Goal: Task Accomplishment & Management: Manage account settings

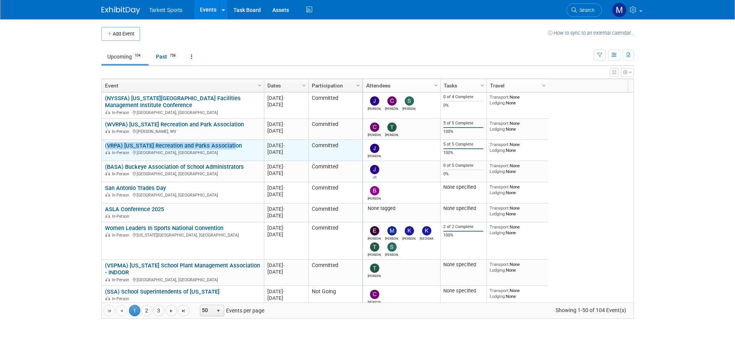
drag, startPoint x: 211, startPoint y: 141, endPoint x: 104, endPoint y: 146, distance: 107.3
click at [104, 146] on td "(VRPA) [US_STATE] Recreation and Parks Association (VRPA) [US_STATE] Recreation…" at bounding box center [183, 150] width 162 height 21
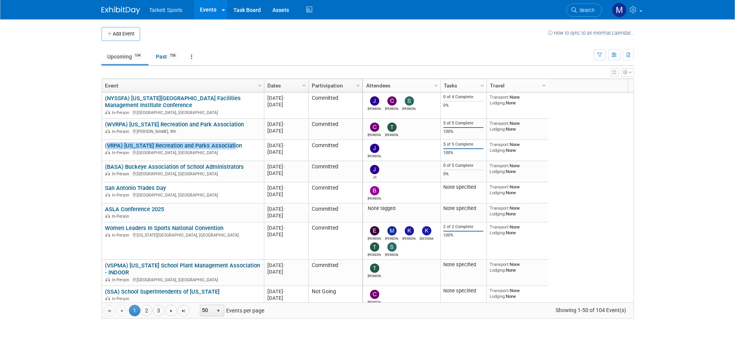
click at [580, 7] on span "Search" at bounding box center [586, 10] width 18 height 6
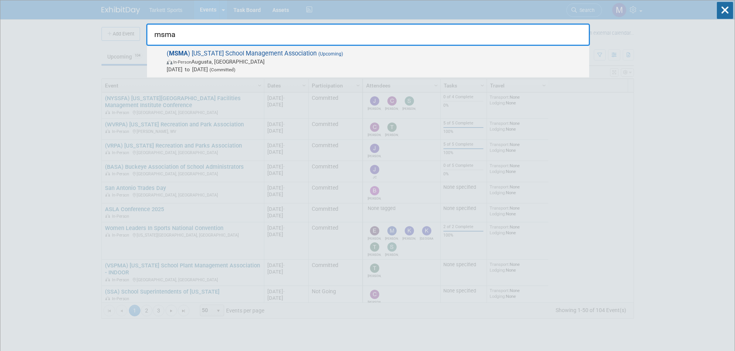
type input "msma"
click at [198, 48] on div "( MSMA ) Maine School Management Association (Upcoming) In-Person Augusta, ME O…" at bounding box center [368, 62] width 442 height 32
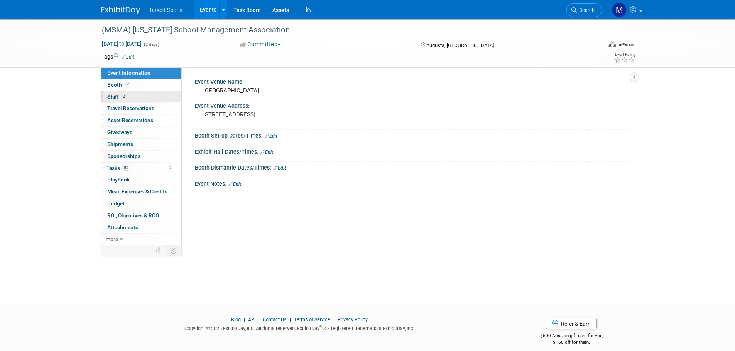
click at [137, 98] on link "2 Staff 2" at bounding box center [141, 97] width 80 height 12
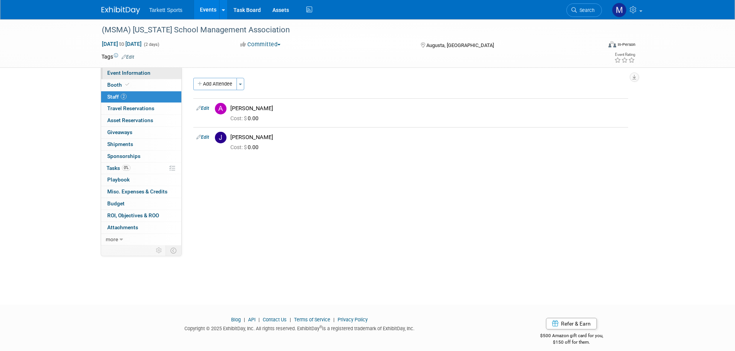
click at [142, 72] on span "Event Information" at bounding box center [128, 73] width 43 height 6
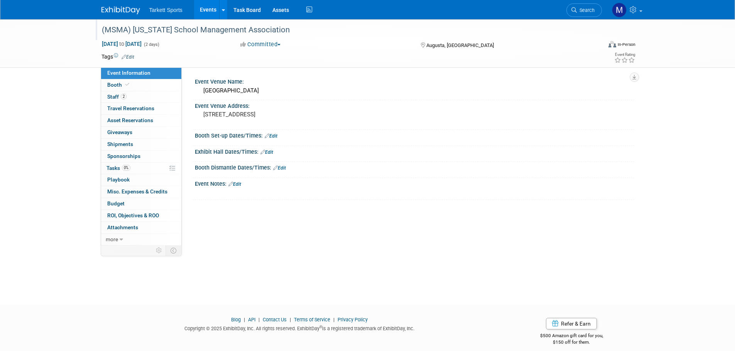
click at [272, 27] on div "(MSMA) [US_STATE] School Management Association" at bounding box center [344, 30] width 491 height 14
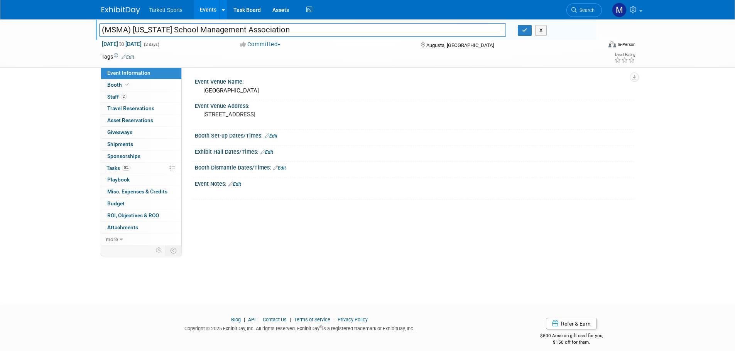
drag, startPoint x: 288, startPoint y: 27, endPoint x: -156, endPoint y: 25, distance: 444.0
click at [0, 25] on html "Tarkett Sports Events Add Event Bulk Upload Events Shareable Event Boards Recen…" at bounding box center [367, 175] width 735 height 351
click at [578, 12] on span "Search" at bounding box center [586, 10] width 18 height 6
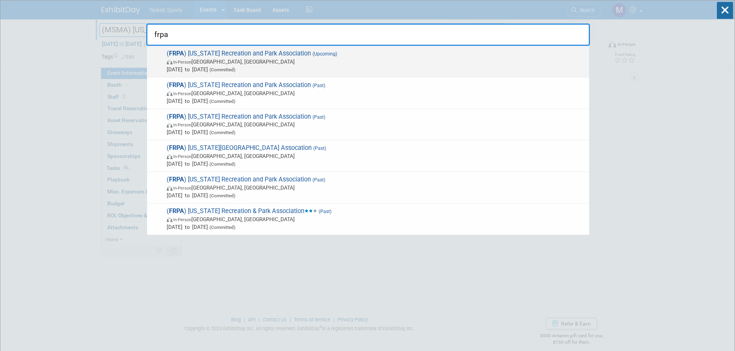
type input "frpa"
click at [252, 51] on span "( FRPA ) Florida Recreation and Park Association (Upcoming) In-Person Orlando, …" at bounding box center [374, 62] width 421 height 24
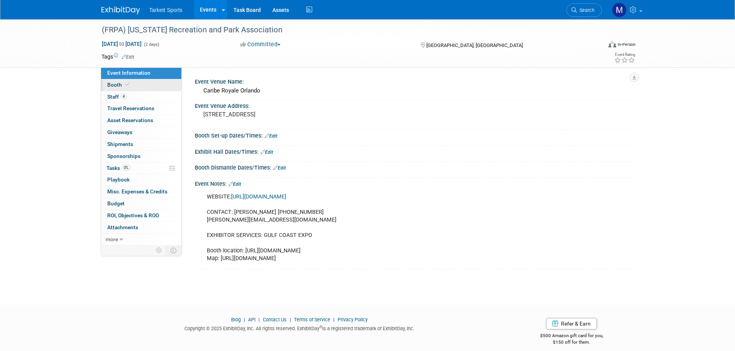
click at [136, 84] on link "Booth" at bounding box center [141, 85] width 80 height 12
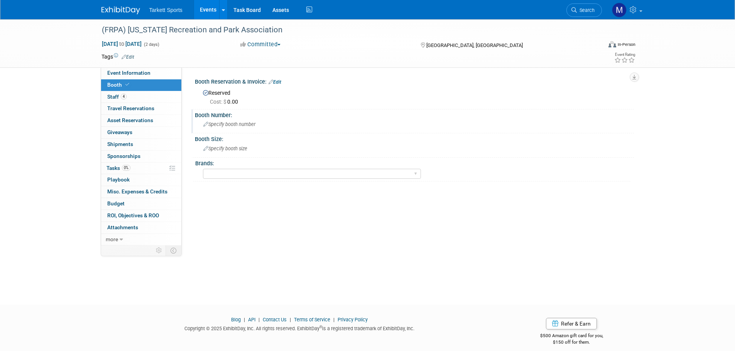
click at [258, 122] on div "Specify booth number" at bounding box center [414, 124] width 427 height 12
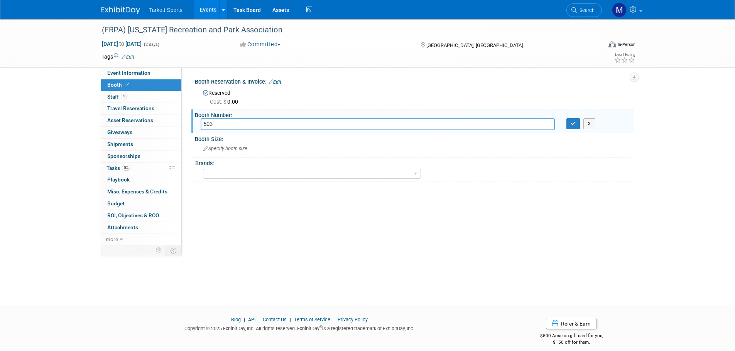
type input "503"
click at [234, 148] on span "Specify booth size" at bounding box center [225, 149] width 44 height 6
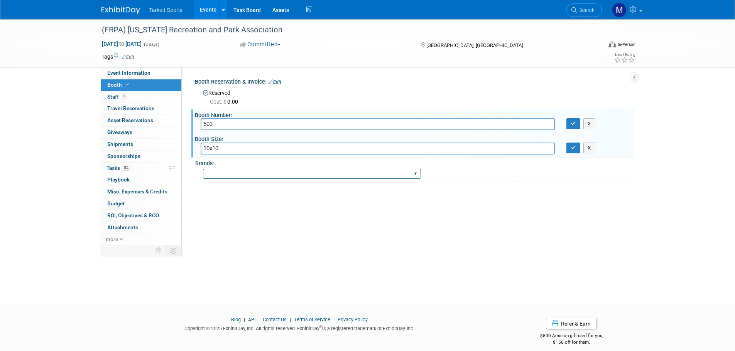
type input "10x10"
click at [236, 171] on select "FieldTurf FieldTurf, Classic Turf FieldTurf, Beynon FieldTurf, Indoor FieldTurf…" at bounding box center [312, 174] width 218 height 10
select select "FieldTurf, Beynon"
click at [203, 169] on select "FieldTurf FieldTurf, Classic Turf FieldTurf, Beynon FieldTurf, Indoor FieldTurf…" at bounding box center [312, 174] width 218 height 10
click at [572, 127] on button "button" at bounding box center [573, 123] width 14 height 11
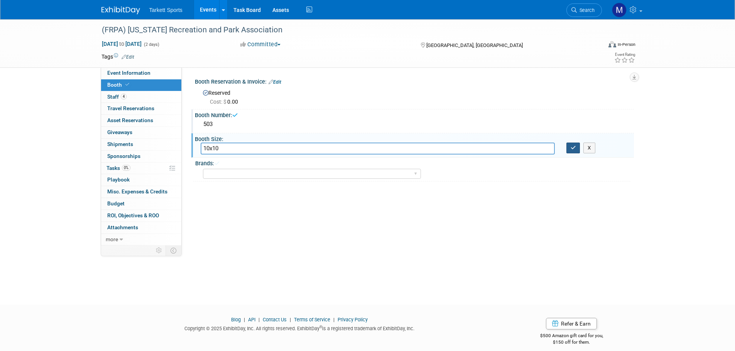
click at [570, 148] on icon "button" at bounding box center [572, 147] width 5 height 5
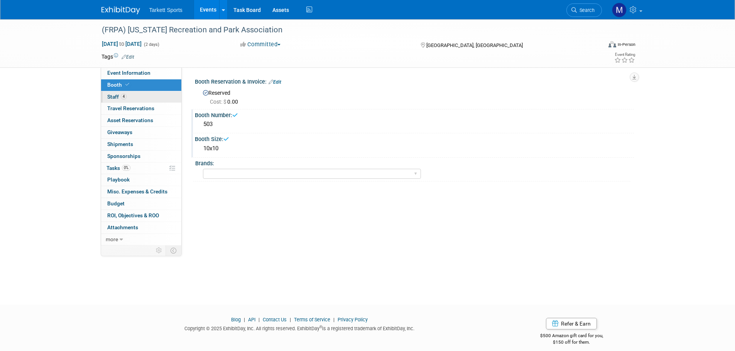
click at [133, 91] on link "4 Staff 4" at bounding box center [141, 97] width 80 height 12
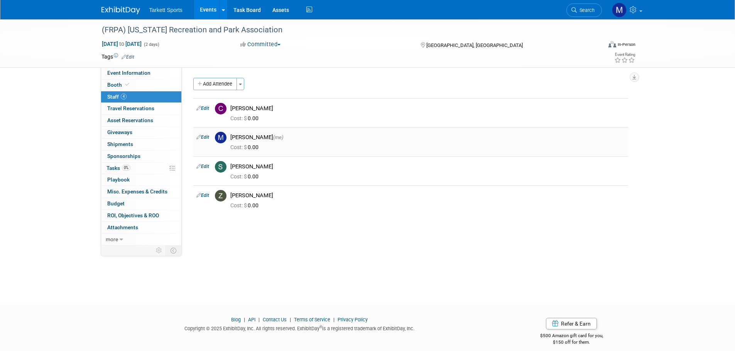
click at [203, 137] on link "Edit" at bounding box center [202, 137] width 13 height 5
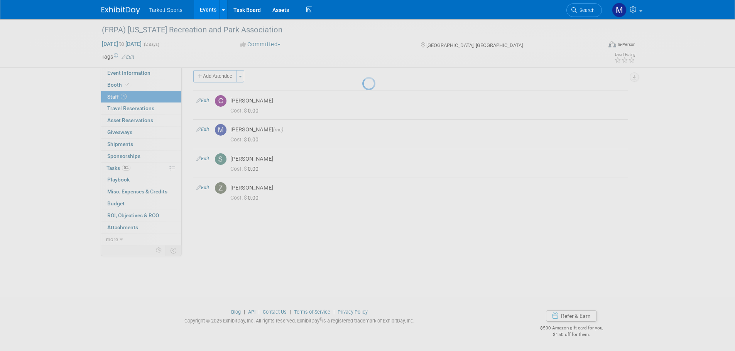
select select "37455134-0a7f-4658-982f-d36eb0f17148"
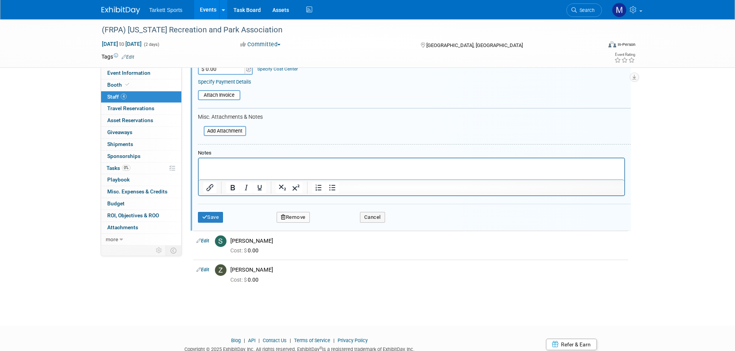
scroll to position [194, 0]
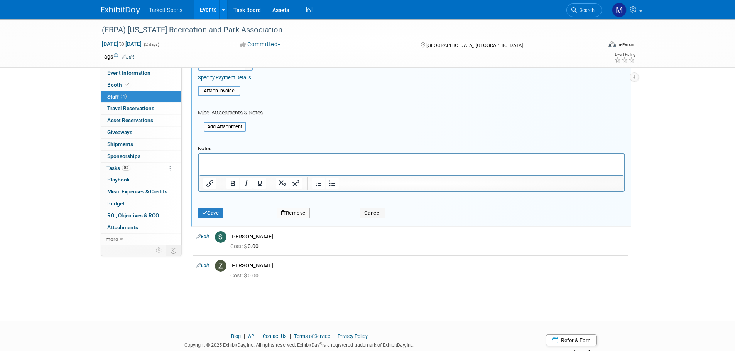
click at [297, 213] on button "Remove" at bounding box center [293, 213] width 33 height 11
click at [327, 219] on link "Yes" at bounding box center [335, 220] width 22 height 12
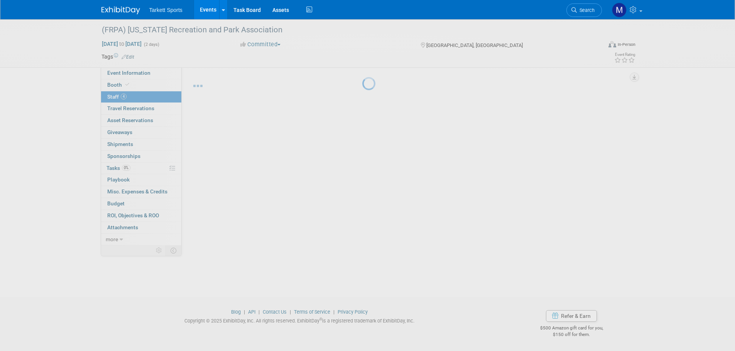
scroll to position [8, 0]
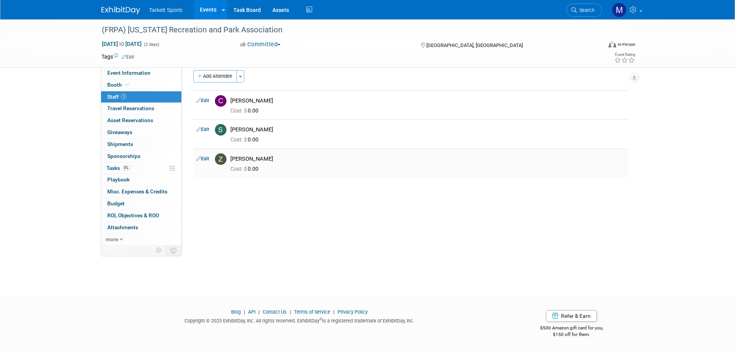
click at [197, 158] on icon at bounding box center [198, 159] width 5 height 8
select select "3f867a58-a735-4bf2-b188-faf21206f8a4"
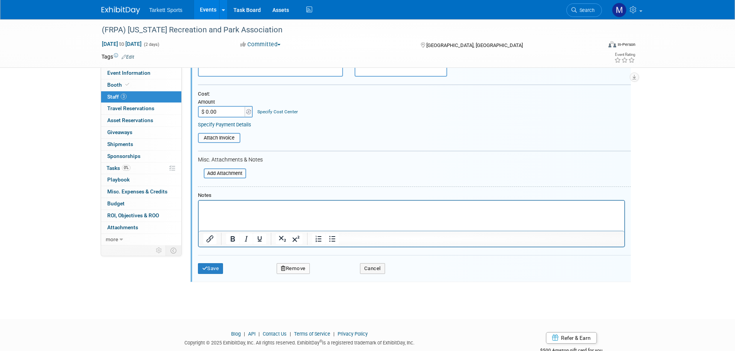
scroll to position [185, 0]
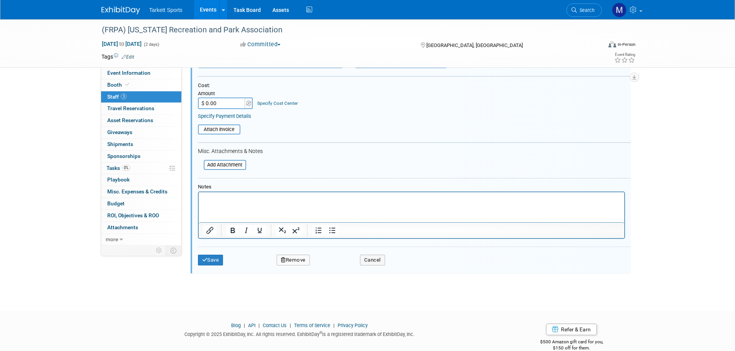
click at [292, 263] on button "Remove" at bounding box center [293, 260] width 33 height 11
click at [331, 261] on link "Yes" at bounding box center [335, 267] width 22 height 12
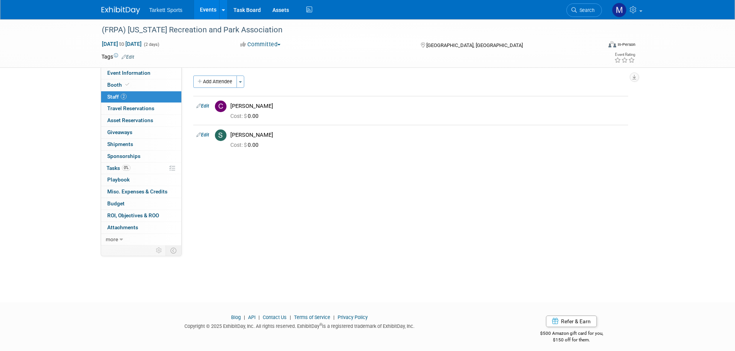
scroll to position [0, 0]
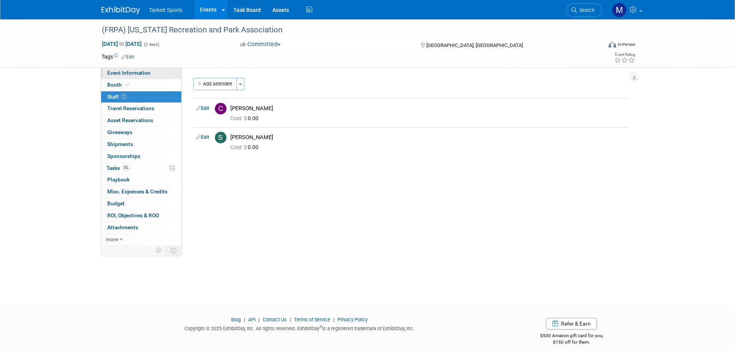
click at [132, 75] on span "Event Information" at bounding box center [128, 73] width 43 height 6
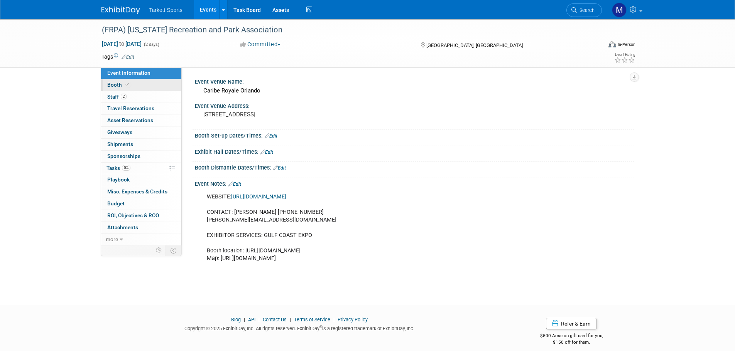
click at [132, 81] on link "Booth" at bounding box center [141, 85] width 80 height 12
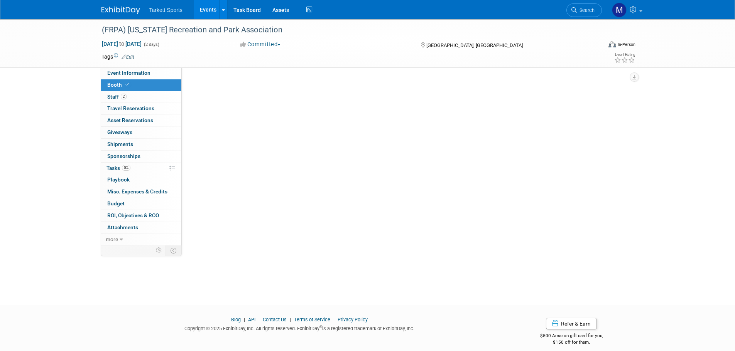
select select "FieldTurf, [GEOGRAPHIC_DATA]"
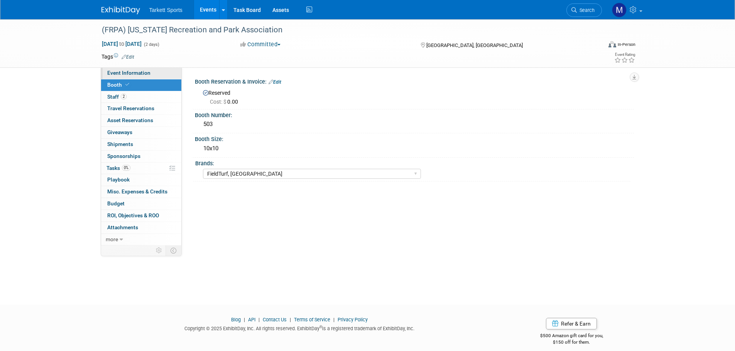
click at [132, 75] on span "Event Information" at bounding box center [128, 73] width 43 height 6
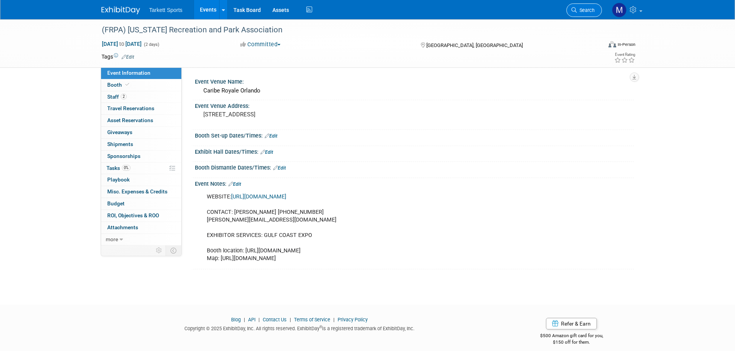
click at [579, 13] on link "Search" at bounding box center [583, 9] width 35 height 13
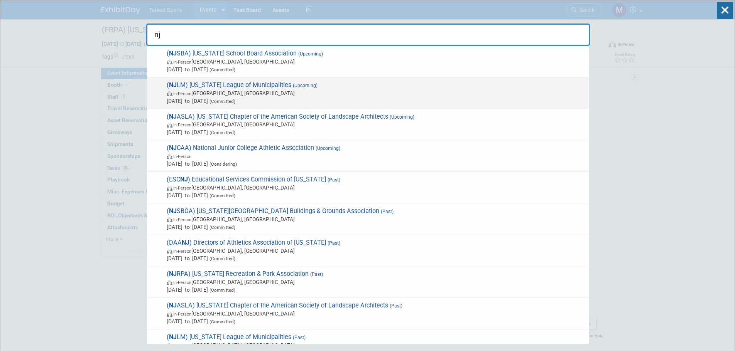
type input "nj"
click at [274, 86] on span "( NJ LM) New Jersey League of Municipalities (Upcoming) In-Person Atlantic City…" at bounding box center [374, 93] width 421 height 24
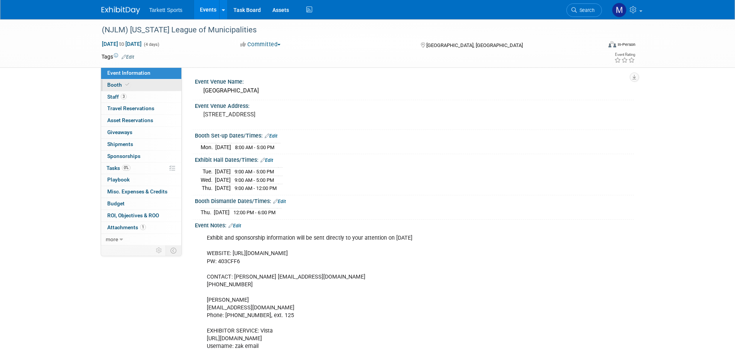
click at [134, 82] on link "Booth" at bounding box center [141, 85] width 80 height 12
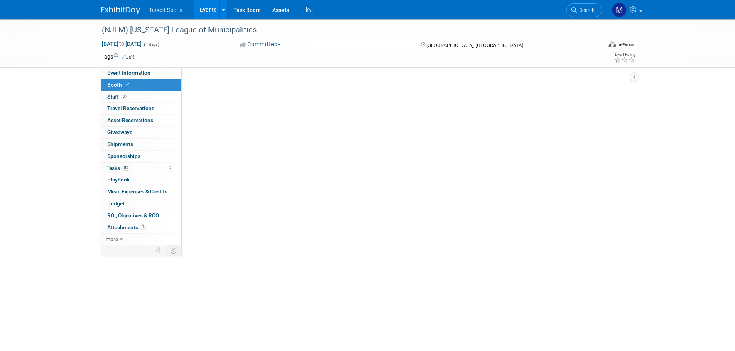
select select "FieldTurf"
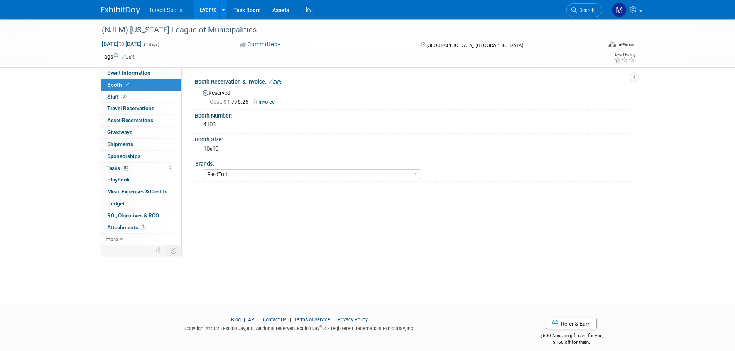
click at [263, 101] on link "Invoice" at bounding box center [266, 102] width 26 height 6
click at [137, 74] on span "Event Information" at bounding box center [128, 73] width 43 height 6
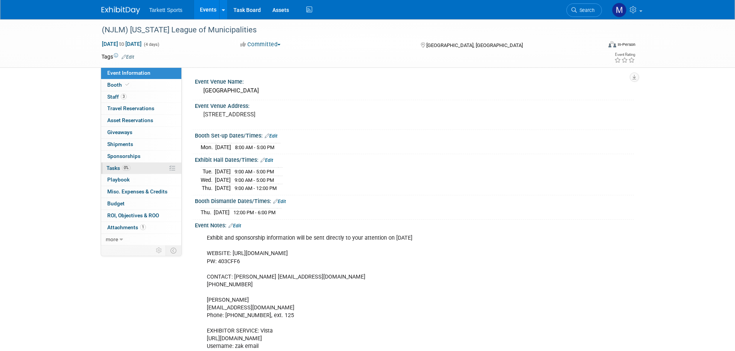
click at [131, 164] on link "0% Tasks 0%" at bounding box center [141, 169] width 80 height 12
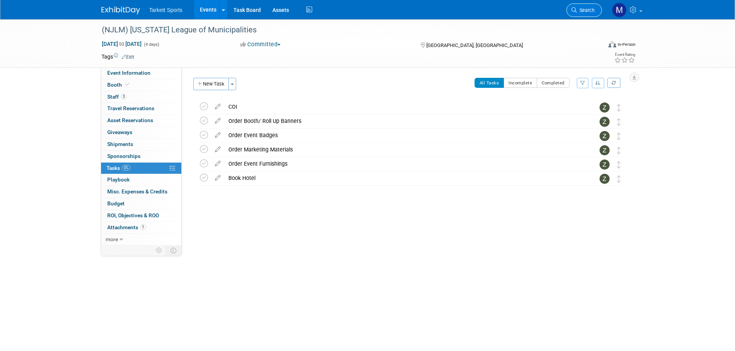
click at [589, 11] on span "Search" at bounding box center [586, 10] width 18 height 6
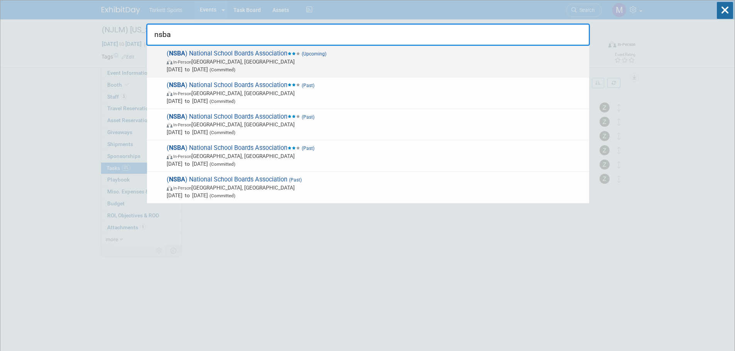
type input "nsba"
click at [381, 62] on span "In-Person Philadelphia, PA" at bounding box center [376, 62] width 418 height 8
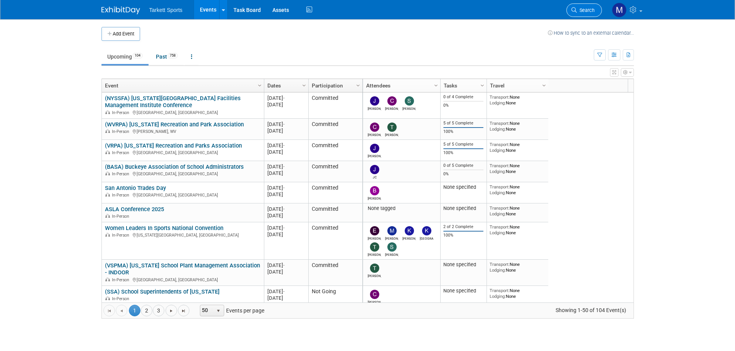
click at [590, 9] on span "Search" at bounding box center [586, 10] width 18 height 6
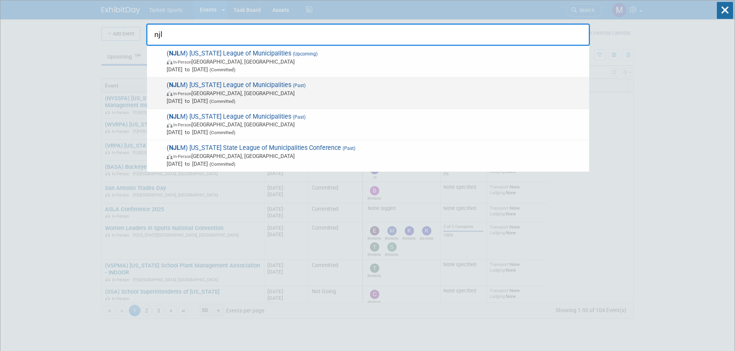
type input "njl"
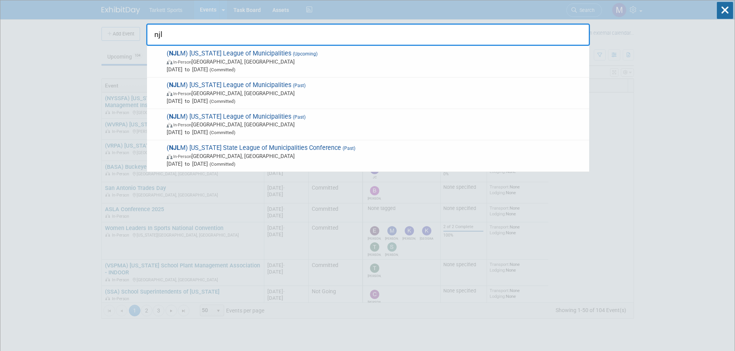
click at [272, 89] on span "In-Person Atlantic City, NJ" at bounding box center [376, 93] width 418 height 8
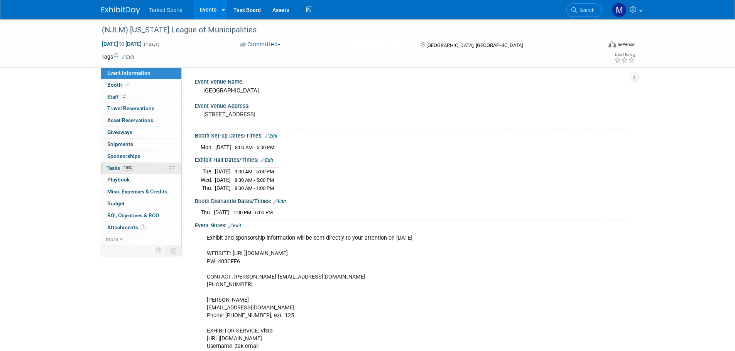
click at [150, 163] on link "100% Tasks 100%" at bounding box center [141, 169] width 80 height 12
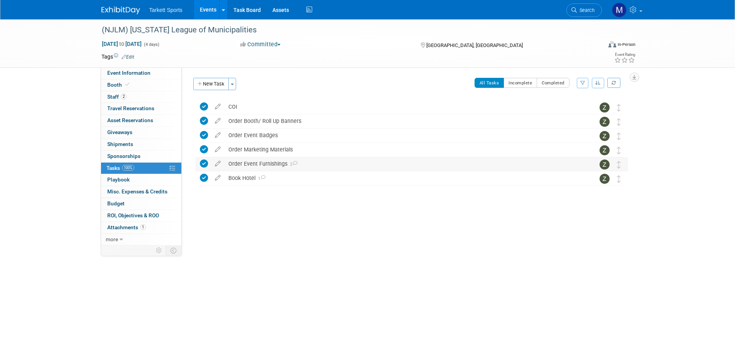
click at [257, 165] on div "Order Event Furnishings 2" at bounding box center [403, 163] width 359 height 13
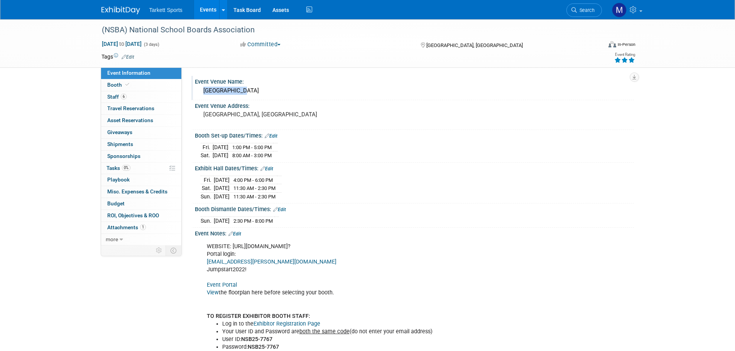
click at [241, 85] on div "Event Venue Name: Philadelphia" at bounding box center [412, 88] width 442 height 24
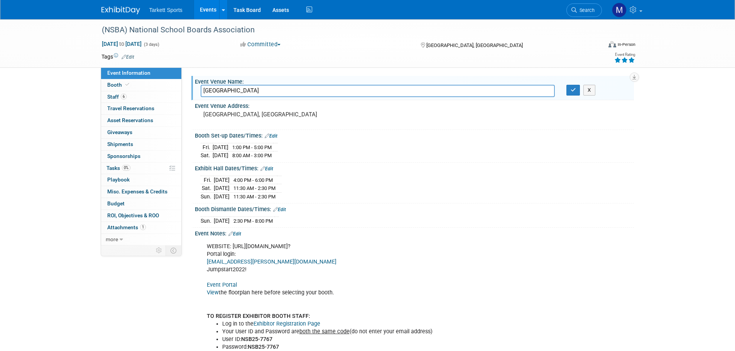
click at [239, 91] on input "Philadelphia" at bounding box center [378, 91] width 354 height 12
type input "San Antonio"
click at [572, 90] on icon "button" at bounding box center [572, 90] width 5 height 5
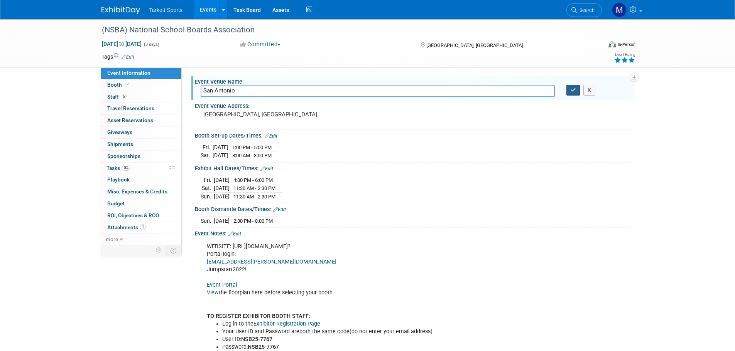
click at [575, 91] on icon "button" at bounding box center [572, 90] width 5 height 5
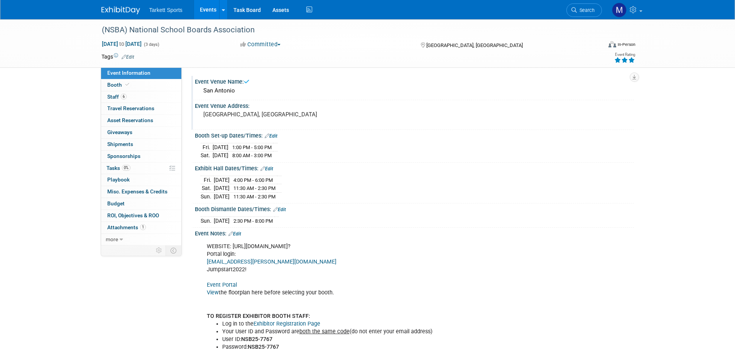
click at [265, 119] on div "Philadelphia, PA" at bounding box center [286, 118] width 171 height 18
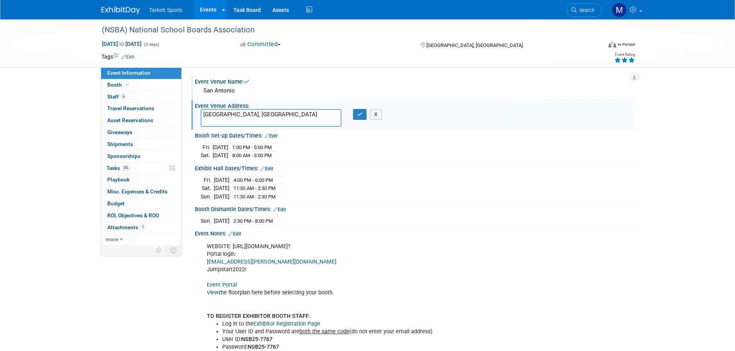
drag, startPoint x: 156, startPoint y: 94, endPoint x: 93, endPoint y: 93, distance: 62.9
click at [94, 93] on div "(NSBA) National School Boards Association Apr 10, 2026 to Apr 12, 2026 (3 days)…" at bounding box center [367, 246] width 735 height 455
type textarea "[GEOGRAPHIC_DATA], [US_STATE]"
click at [358, 122] on div "San Antonio, Texas X" at bounding box center [286, 118] width 183 height 18
click at [356, 112] on button "button" at bounding box center [360, 114] width 14 height 11
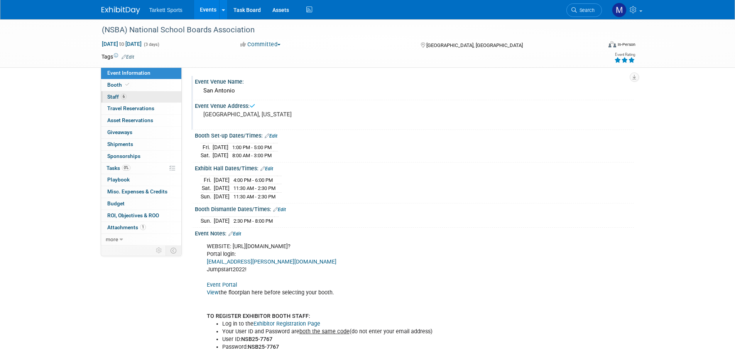
click at [162, 100] on link "6 Staff 6" at bounding box center [141, 97] width 80 height 12
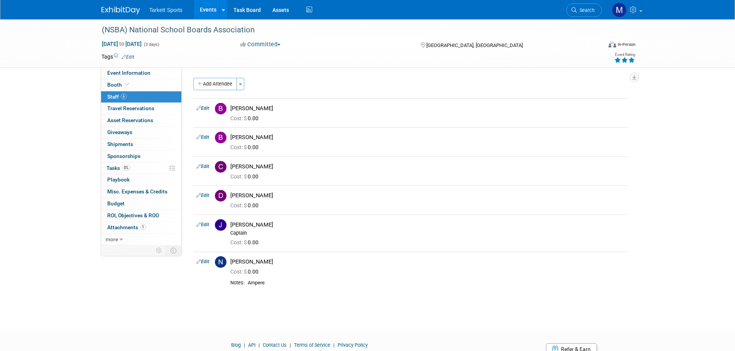
click at [209, 3] on link "Events" at bounding box center [208, 9] width 28 height 19
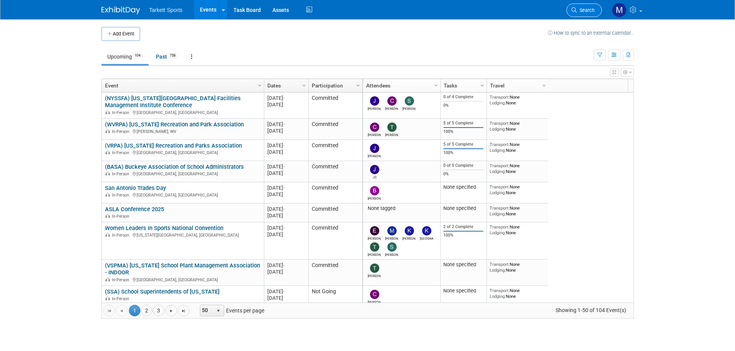
click at [588, 4] on link "Search" at bounding box center [583, 9] width 35 height 13
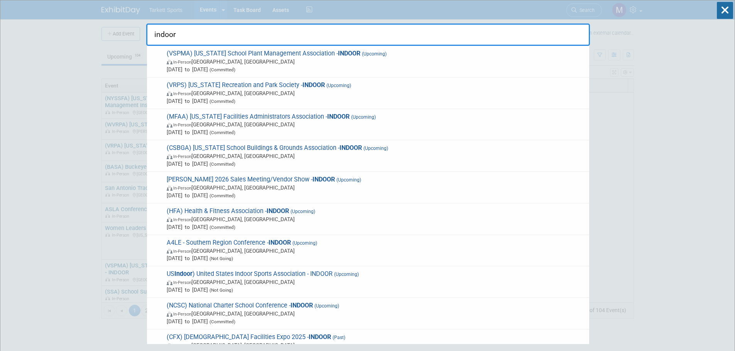
type input "indoor"
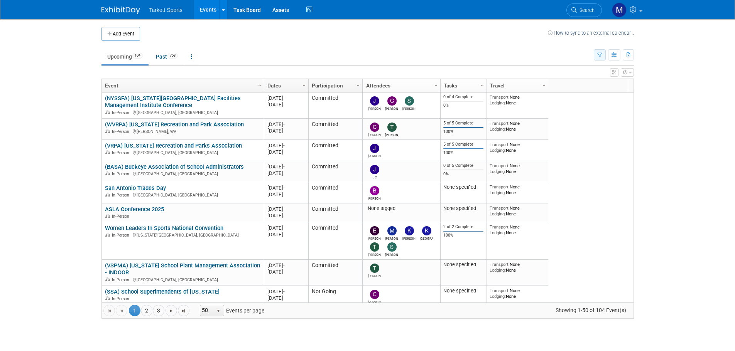
click at [597, 54] on icon "button" at bounding box center [599, 55] width 5 height 5
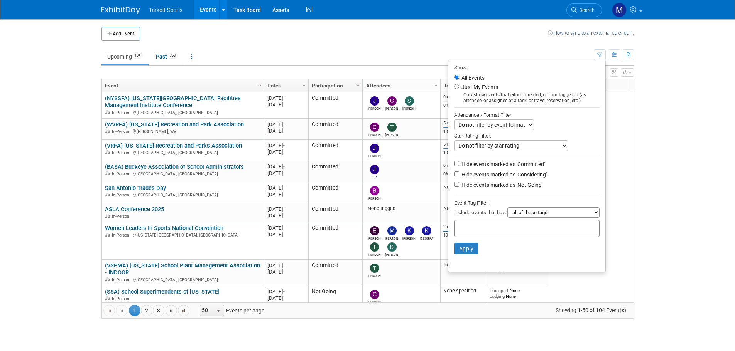
click at [550, 211] on select "all of these tags any one of these tags only and exactly these specific tags" at bounding box center [553, 213] width 92 height 10
click at [550, 202] on div "Event Tag Filter:" at bounding box center [526, 203] width 145 height 9
click at [488, 228] on input "text" at bounding box center [488, 228] width 62 height 8
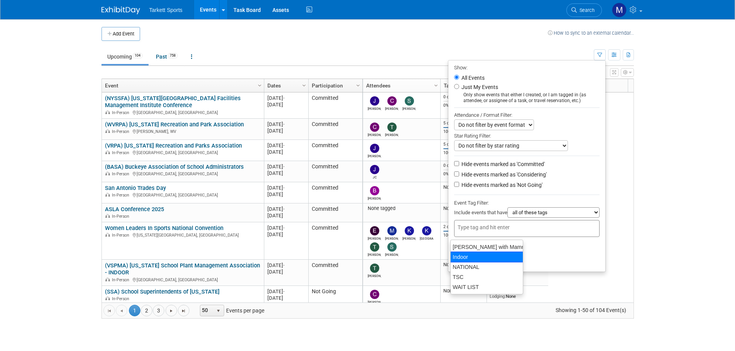
click at [495, 253] on div "Indoor" at bounding box center [486, 257] width 73 height 11
type input "Indoor"
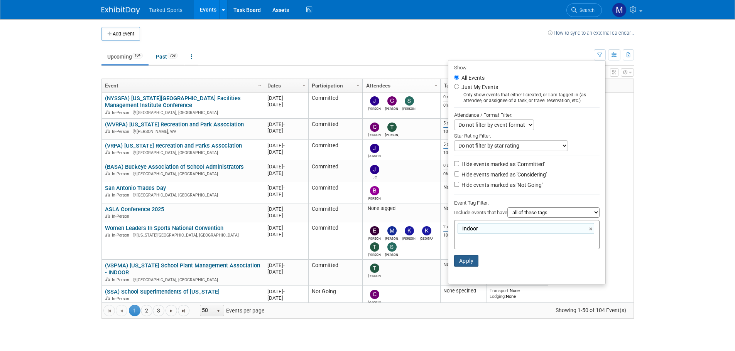
click at [465, 261] on button "Apply" at bounding box center [466, 261] width 25 height 12
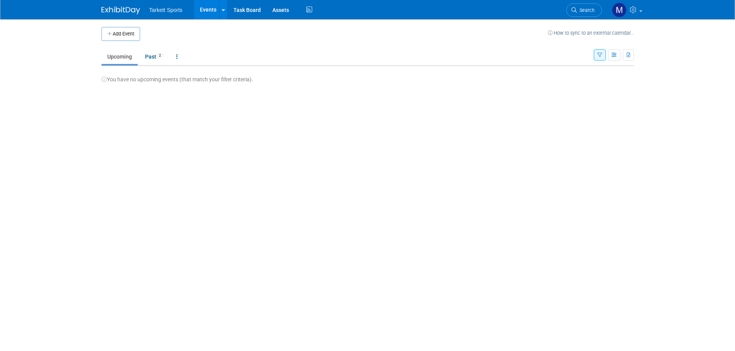
click at [598, 53] on icon "button" at bounding box center [599, 55] width 5 height 5
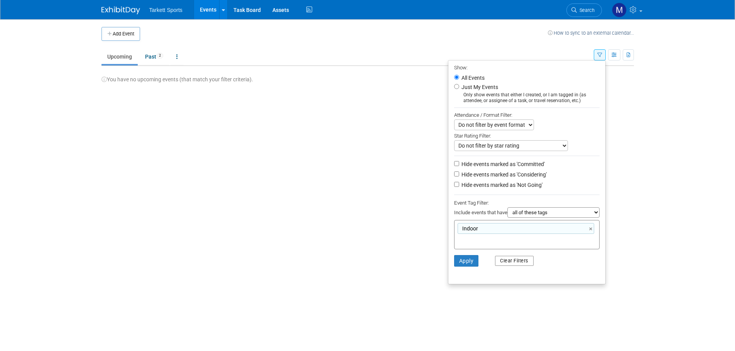
click at [507, 259] on button "Clear Filters" at bounding box center [514, 261] width 39 height 10
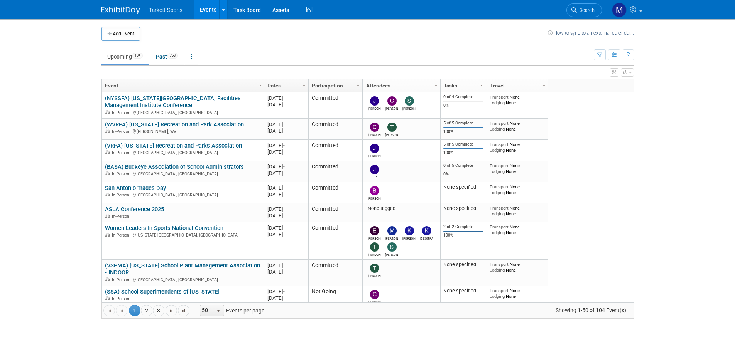
click at [591, 7] on span "Search" at bounding box center [586, 10] width 18 height 6
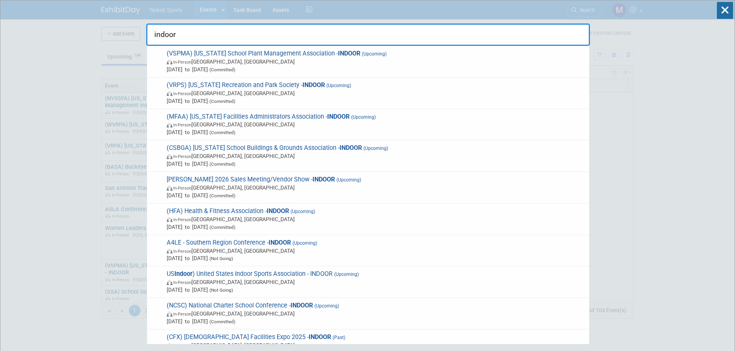
type input "indoor"
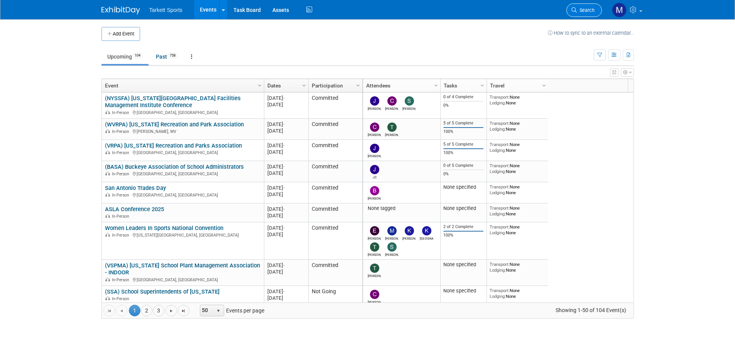
click at [579, 10] on span "Search" at bounding box center [586, 10] width 18 height 6
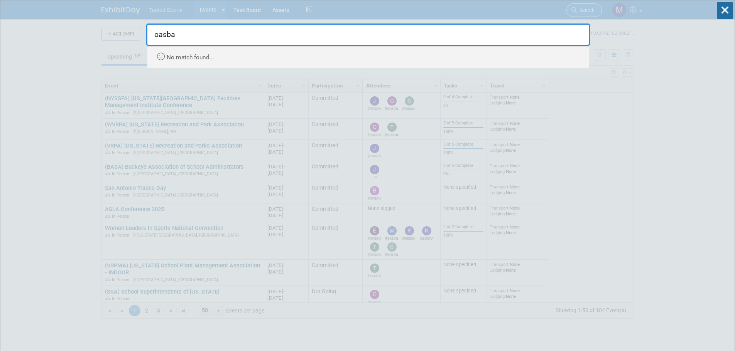
type input "oasb"
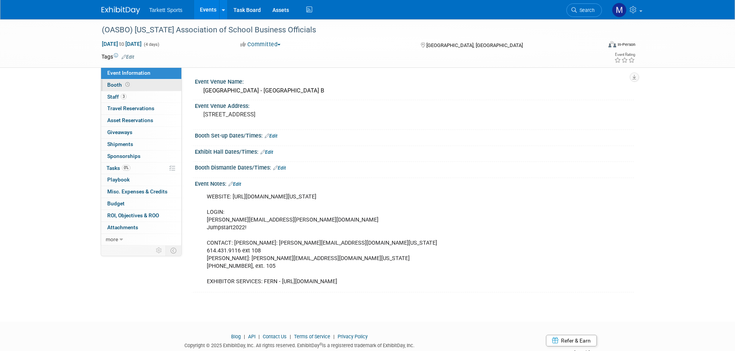
click at [128, 83] on icon at bounding box center [127, 85] width 4 height 4
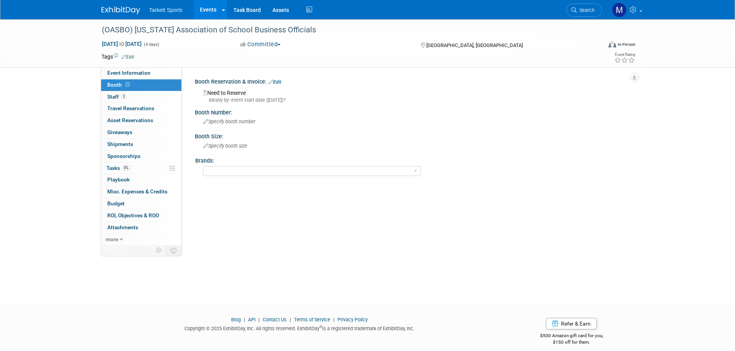
click at [283, 79] on div "Booth Reservation & Invoice: Edit" at bounding box center [414, 81] width 439 height 10
click at [277, 83] on link "Edit" at bounding box center [274, 81] width 13 height 5
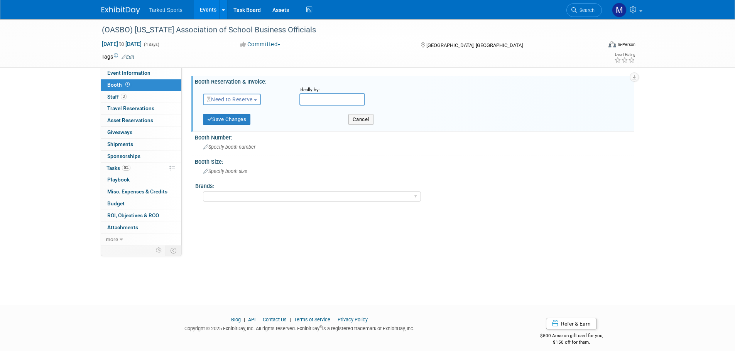
click at [230, 100] on span "Need to Reserve" at bounding box center [230, 99] width 46 height 6
click at [242, 123] on link "Reserved" at bounding box center [244, 123] width 83 height 11
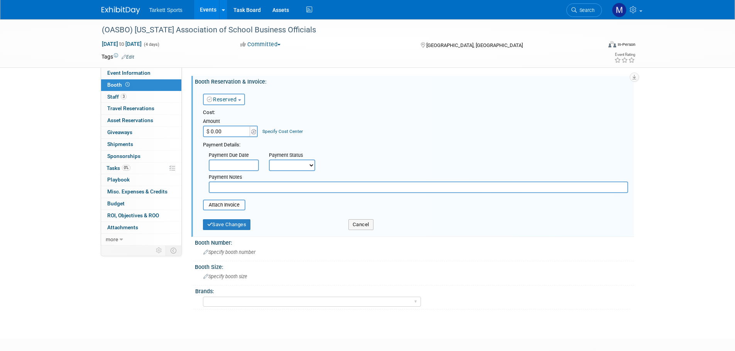
click at [230, 129] on input "$ 0.00" at bounding box center [227, 132] width 48 height 12
type input "$ 1,950.00"
click at [393, 148] on div "Payment Details:" at bounding box center [415, 144] width 425 height 9
click at [226, 224] on button "Save Changes" at bounding box center [227, 224] width 48 height 11
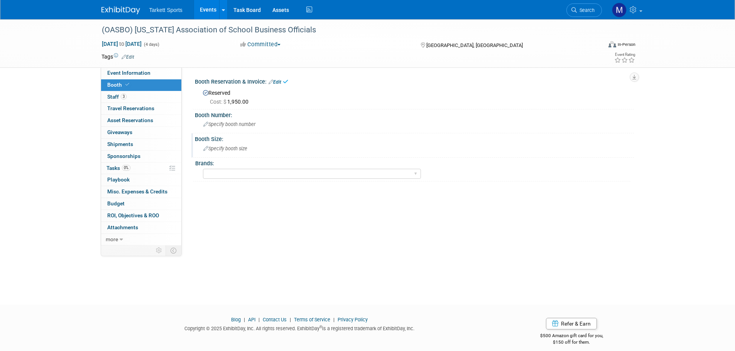
click at [229, 135] on div "Booth Size:" at bounding box center [414, 138] width 439 height 10
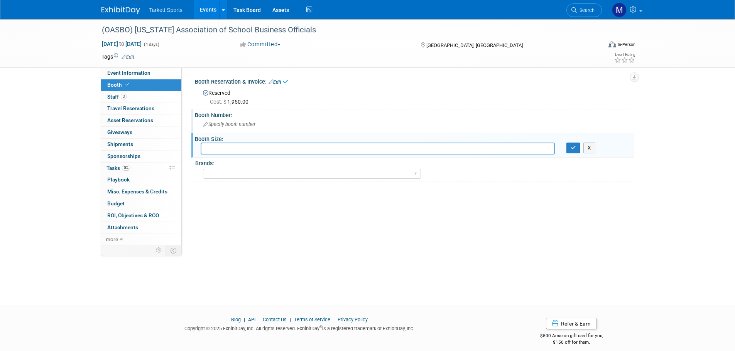
click at [233, 123] on span "Specify booth number" at bounding box center [229, 124] width 52 height 6
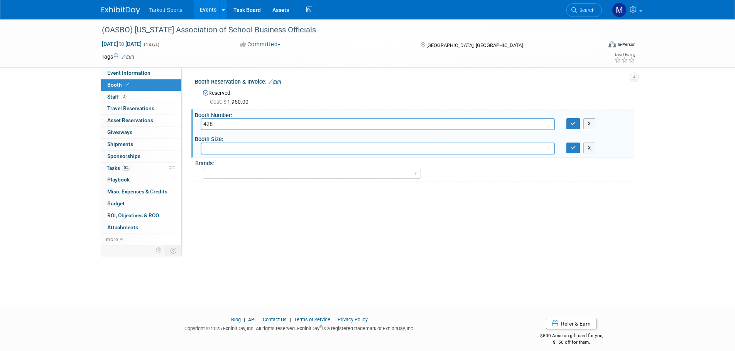
type input "428"
click at [228, 148] on input "text" at bounding box center [378, 149] width 354 height 12
type input "10X10"
drag, startPoint x: 572, startPoint y: 146, endPoint x: 570, endPoint y: 133, distance: 12.9
click at [572, 145] on icon "button" at bounding box center [572, 147] width 5 height 5
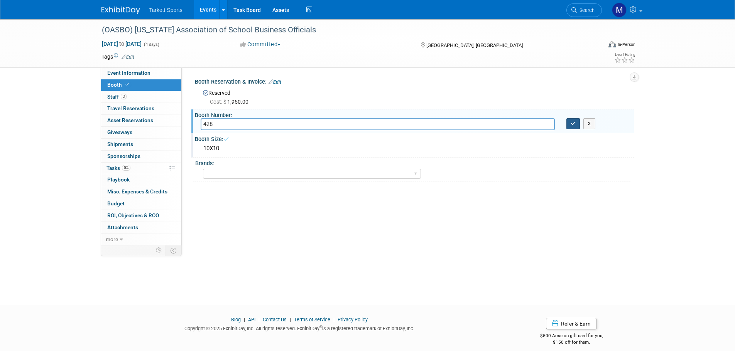
click at [571, 125] on icon "button" at bounding box center [572, 123] width 5 height 5
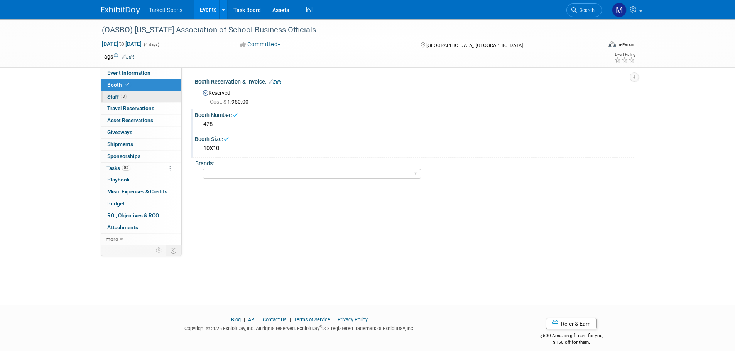
click at [141, 97] on link "3 Staff 3" at bounding box center [141, 97] width 80 height 12
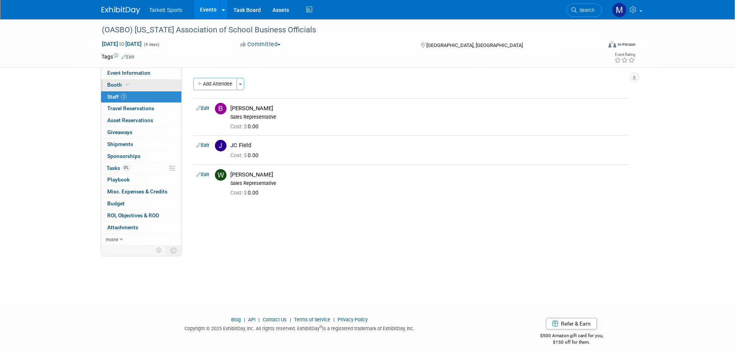
click at [139, 89] on link "Booth" at bounding box center [141, 85] width 80 height 12
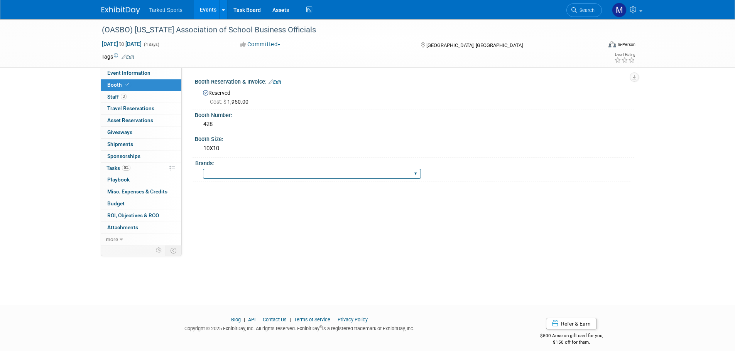
click at [240, 174] on select "FieldTurf FieldTurf, Classic Turf FieldTurf, Beynon FieldTurf, Indoor FieldTurf…" at bounding box center [312, 174] width 218 height 10
select select "FieldTurf, [GEOGRAPHIC_DATA]"
click at [203, 169] on select "FieldTurf FieldTurf, Classic Turf FieldTurf, Beynon FieldTurf, Indoor FieldTurf…" at bounding box center [312, 174] width 218 height 10
click at [245, 212] on div "Event Venue Name: Greater Columbus Convention Center - Exhibit Hall B Event Ven…" at bounding box center [408, 156] width 452 height 178
click at [143, 74] on span "Event Information" at bounding box center [128, 73] width 43 height 6
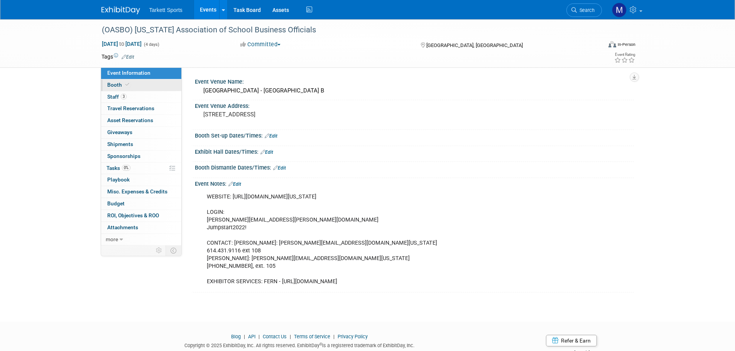
click at [134, 82] on link "Booth" at bounding box center [141, 85] width 80 height 12
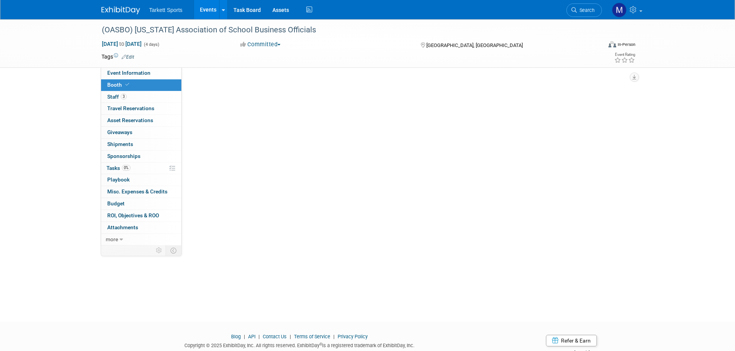
select select "FieldTurf, Beynon"
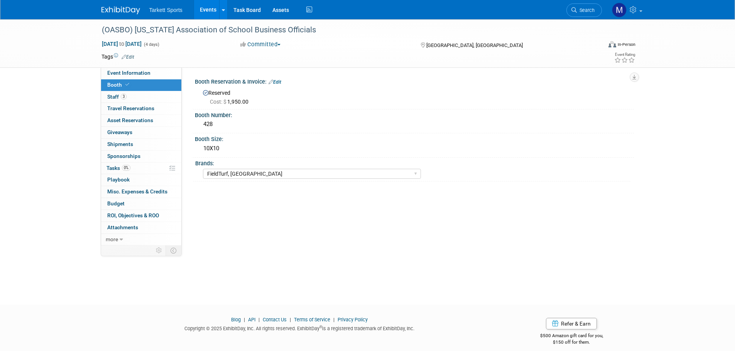
click at [202, 8] on link "Events" at bounding box center [208, 9] width 28 height 19
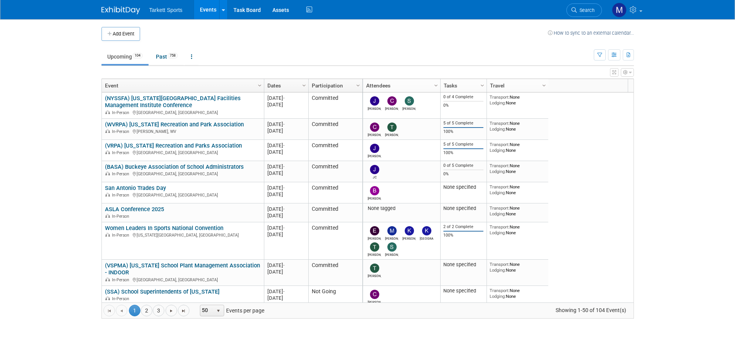
click at [577, 12] on span "Search" at bounding box center [586, 10] width 18 height 6
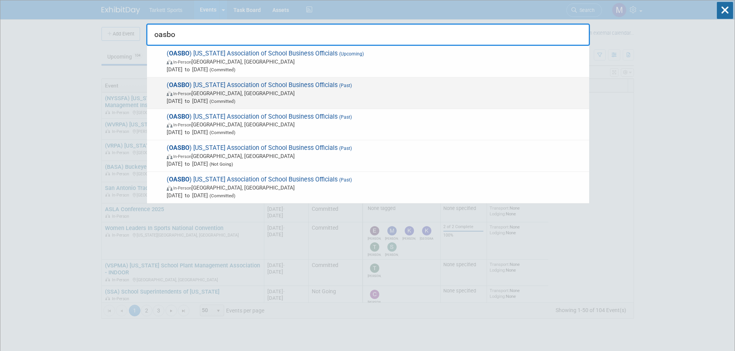
type input "oasbo"
click at [239, 84] on span "( OASBO ) Ohio Association of School Business Officials (Past) In-Person Columb…" at bounding box center [374, 93] width 421 height 24
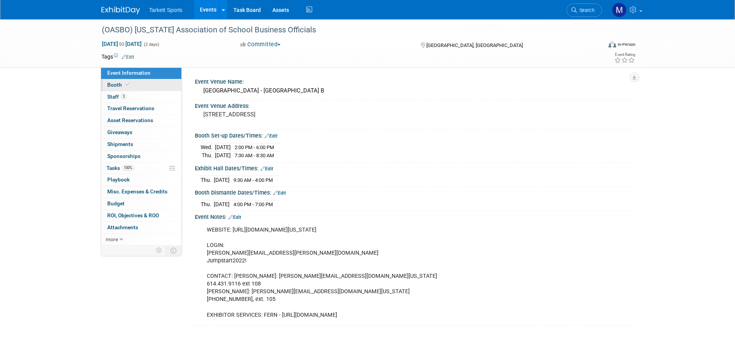
click at [119, 83] on span "Booth" at bounding box center [119, 85] width 24 height 6
select select "FieldTurf, [GEOGRAPHIC_DATA]"
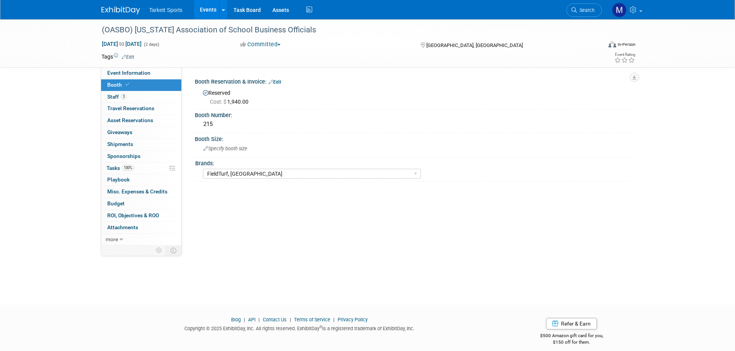
click at [211, 13] on link "Events" at bounding box center [208, 9] width 28 height 19
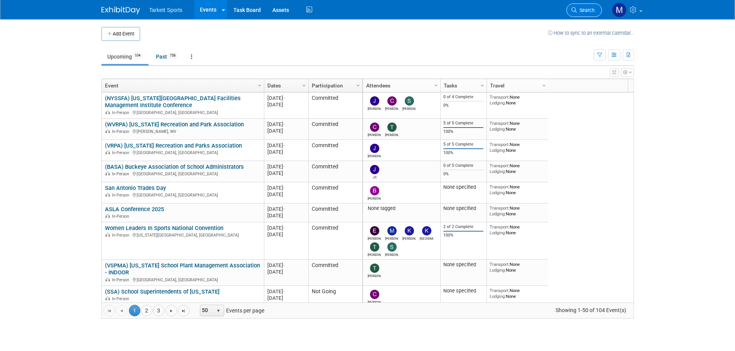
click at [586, 13] on link "Search" at bounding box center [583, 9] width 35 height 13
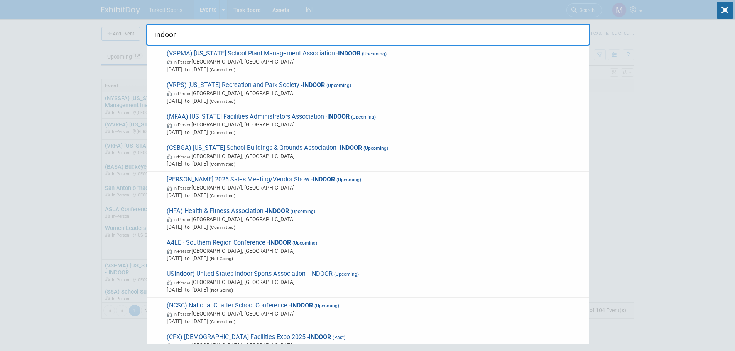
type input "indoor"
click at [376, 35] on input "indoor" at bounding box center [368, 35] width 444 height 22
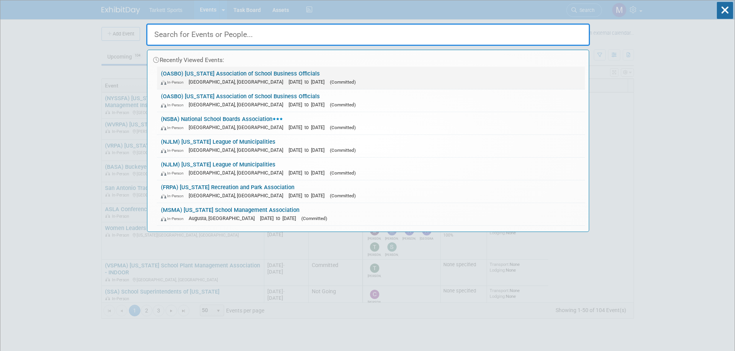
click at [261, 75] on link "(OASBO) Ohio Association of School Business Officials In-Person Columbus, OH Ap…" at bounding box center [371, 78] width 428 height 22
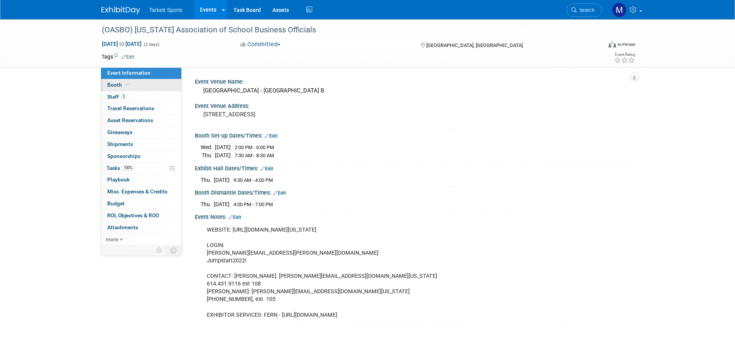
click at [128, 83] on icon at bounding box center [127, 85] width 4 height 4
select select "FieldTurf, Beynon"
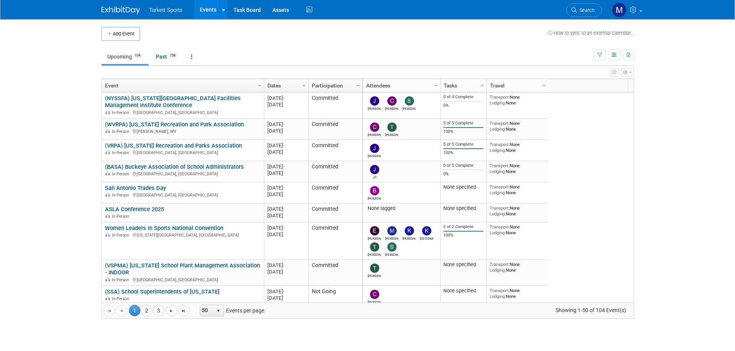
click at [587, 8] on span "Search" at bounding box center [586, 10] width 18 height 6
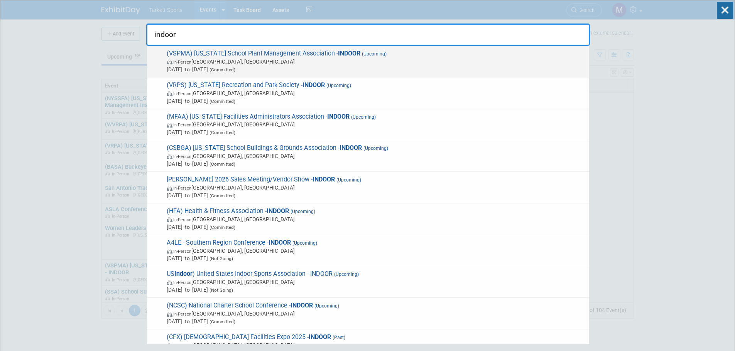
type input "indoor"
click at [238, 52] on span "(VSPMA) Virginia School Plant Management Association - INDOOR (Upcoming) In-Per…" at bounding box center [374, 62] width 421 height 24
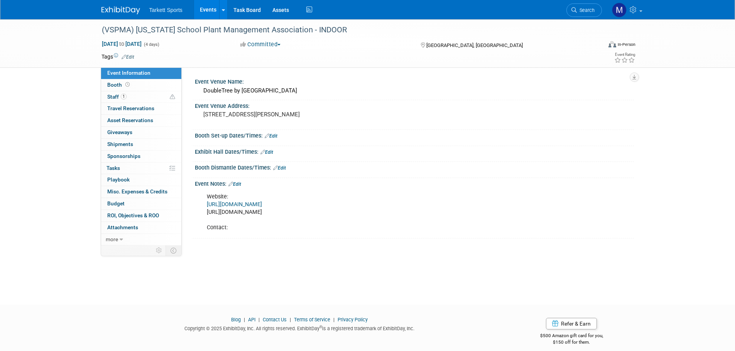
click at [199, 7] on link "Events" at bounding box center [208, 9] width 28 height 19
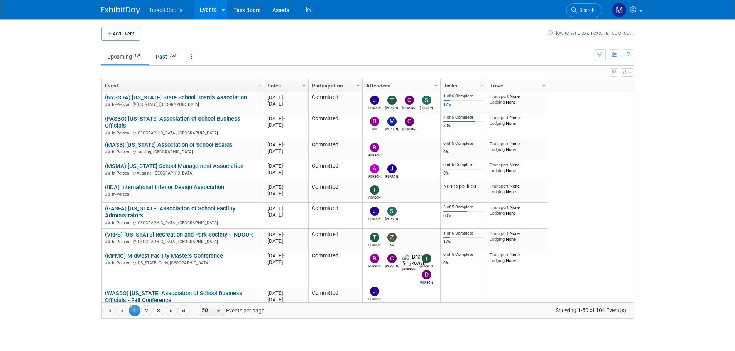
click at [580, 5] on link "Search" at bounding box center [583, 9] width 35 height 13
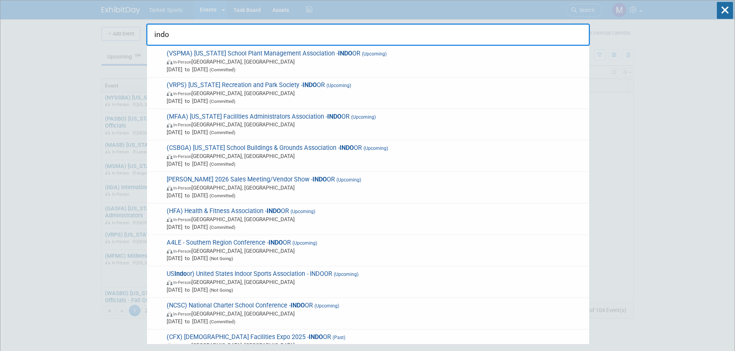
type input "indo"
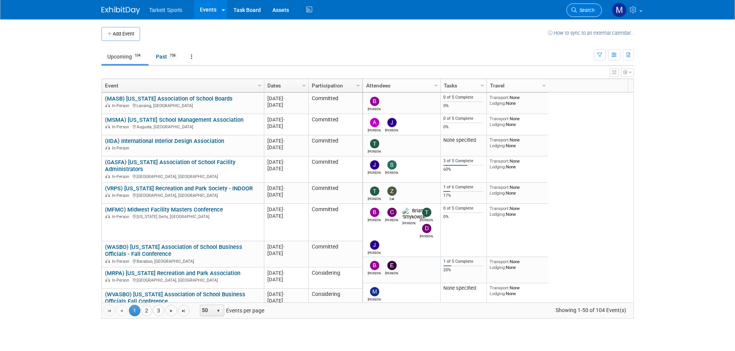
click at [588, 8] on span "Search" at bounding box center [586, 10] width 18 height 6
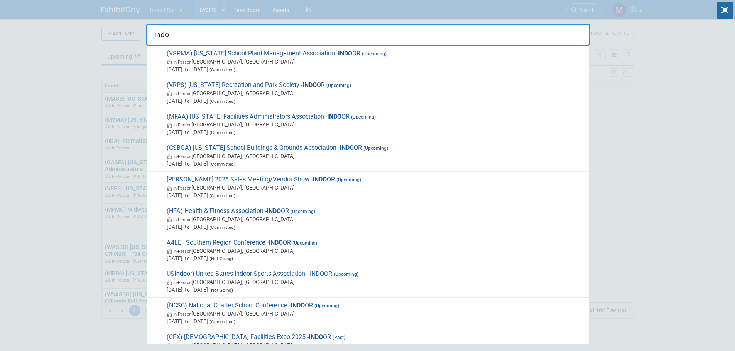
type input "indo"
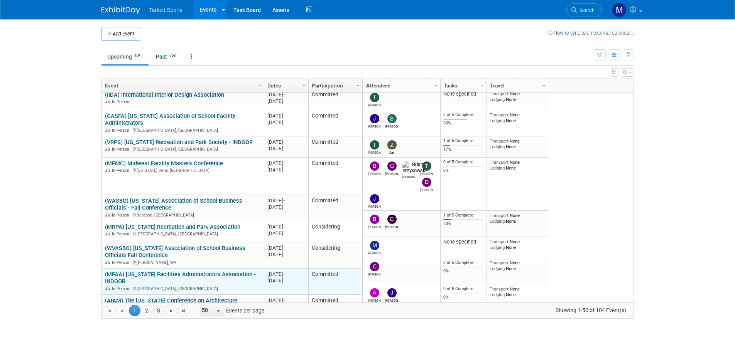
click at [183, 274] on link "(MFAA) Massachusetts Facilities Administrators Association - INDOOR" at bounding box center [180, 278] width 151 height 14
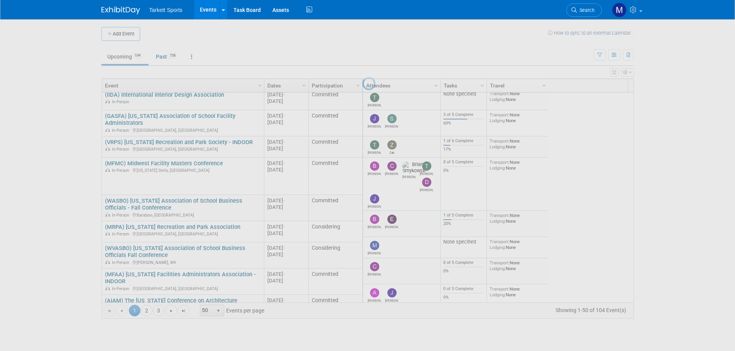
drag, startPoint x: 55, startPoint y: 160, endPoint x: 154, endPoint y: 181, distance: 101.4
click at [362, 160] on div at bounding box center [367, 175] width 11 height 351
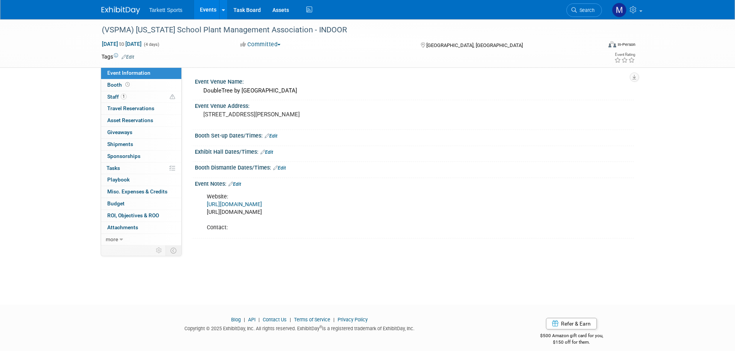
click at [270, 44] on button "Committed" at bounding box center [261, 44] width 46 height 8
click at [270, 78] on link "Not Going" at bounding box center [268, 78] width 61 height 11
click at [162, 96] on link "1 Staff 1" at bounding box center [141, 97] width 80 height 12
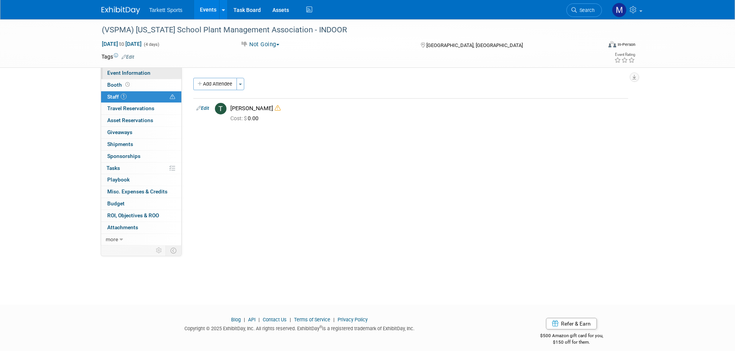
click at [161, 74] on link "Event Information" at bounding box center [141, 73] width 80 height 12
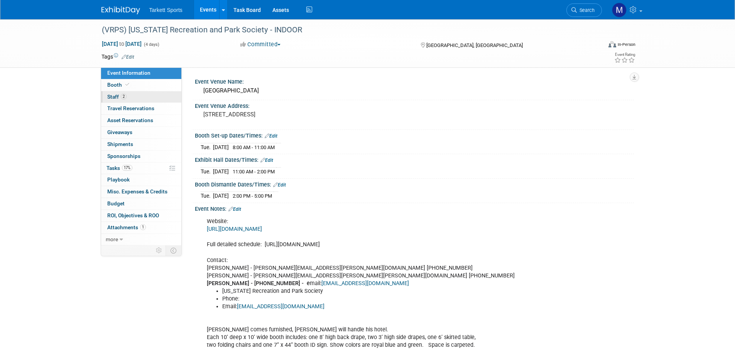
click at [124, 96] on span "2" at bounding box center [124, 97] width 6 height 6
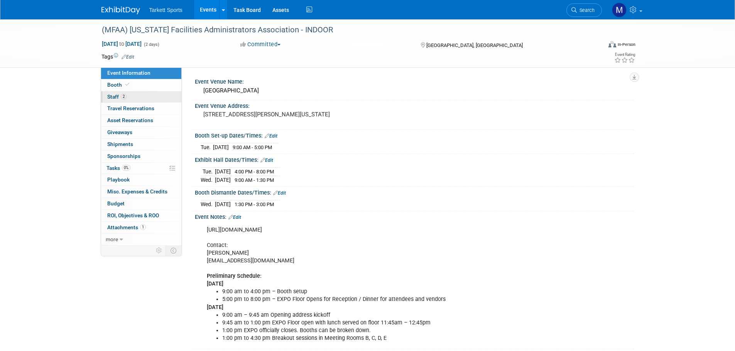
click at [147, 96] on link "2 Staff 2" at bounding box center [141, 97] width 80 height 12
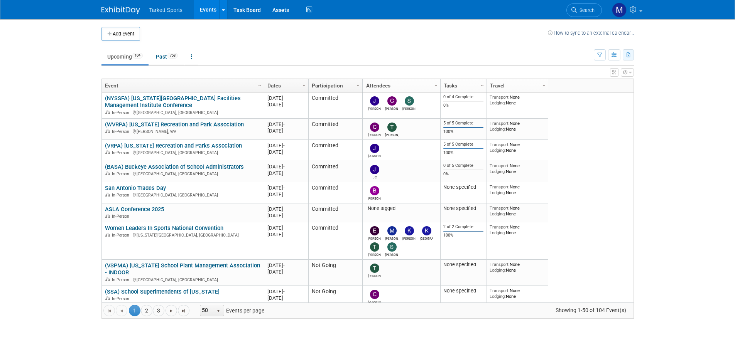
click at [629, 56] on icon "button" at bounding box center [628, 55] width 4 height 5
click at [559, 89] on link "Export All (862 Events)" at bounding box center [584, 91] width 86 height 11
click at [582, 9] on span "Search" at bounding box center [586, 10] width 18 height 6
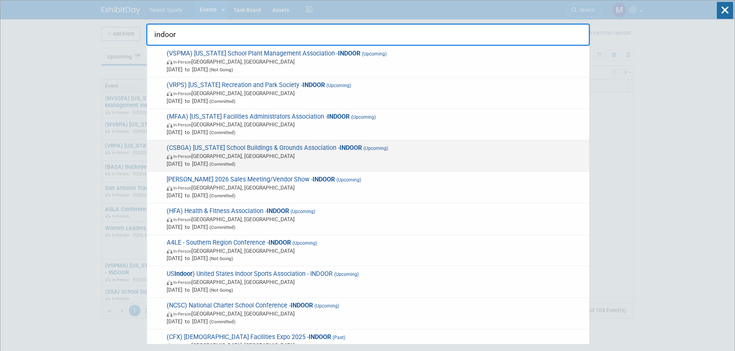
type input "indoor"
click at [262, 148] on span "(CSBGA) Connecticut School Buildings & Grounds Association - INDOOR (Upcoming) …" at bounding box center [374, 156] width 421 height 24
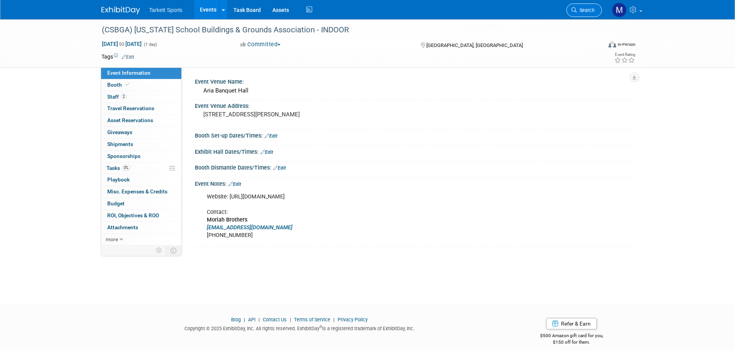
click at [569, 9] on link "Search" at bounding box center [583, 9] width 35 height 13
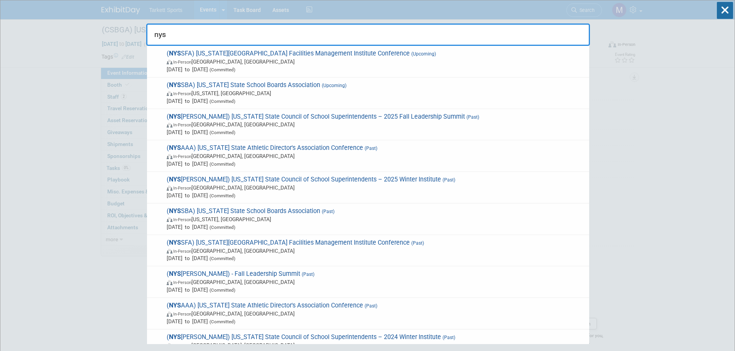
type input "nyss"
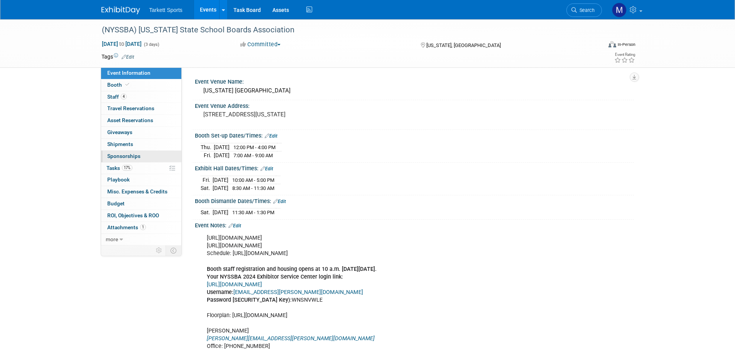
click at [160, 160] on link "0 Sponsorships 0" at bounding box center [141, 157] width 80 height 12
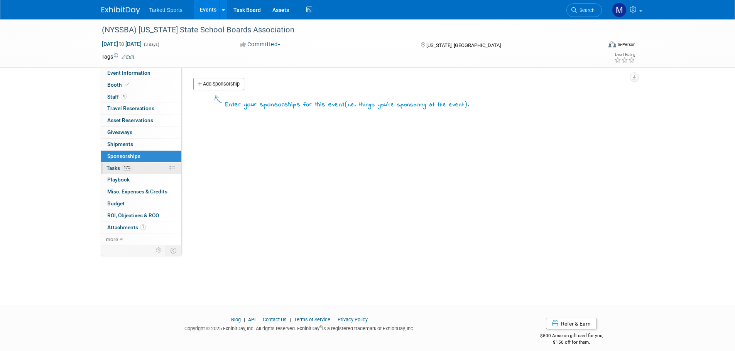
click at [152, 166] on link "17% Tasks 17%" at bounding box center [141, 169] width 80 height 12
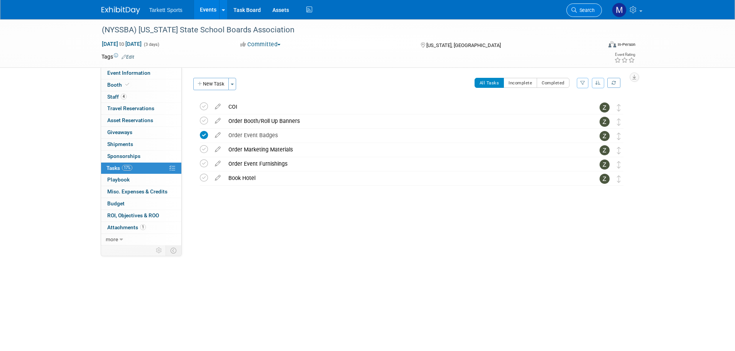
click at [573, 6] on link "Search" at bounding box center [583, 9] width 35 height 13
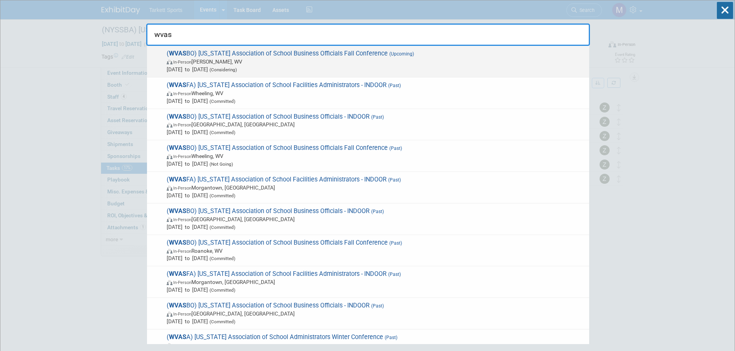
type input "wvas"
click at [341, 57] on span "( WVAS BO) West Virginia Association of School Business Officials Fall Conferen…" at bounding box center [374, 62] width 421 height 24
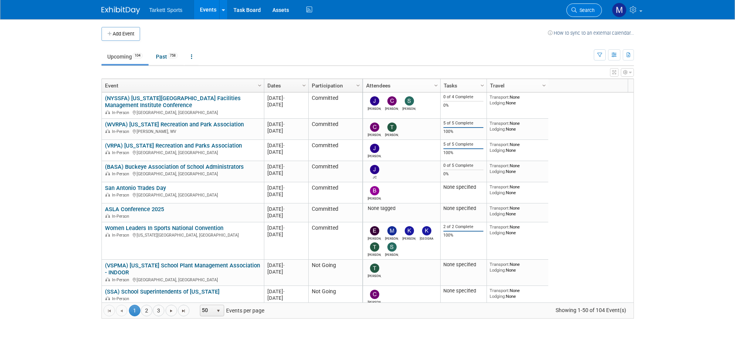
click at [588, 12] on span "Search" at bounding box center [586, 10] width 18 height 6
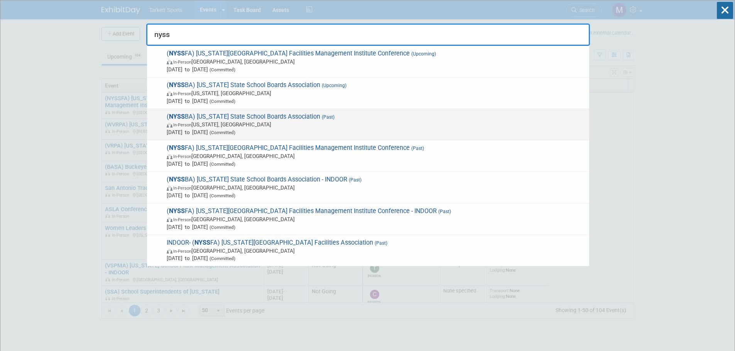
type input "nyss"
click at [296, 123] on span "In-Person New York, NY" at bounding box center [376, 125] width 418 height 8
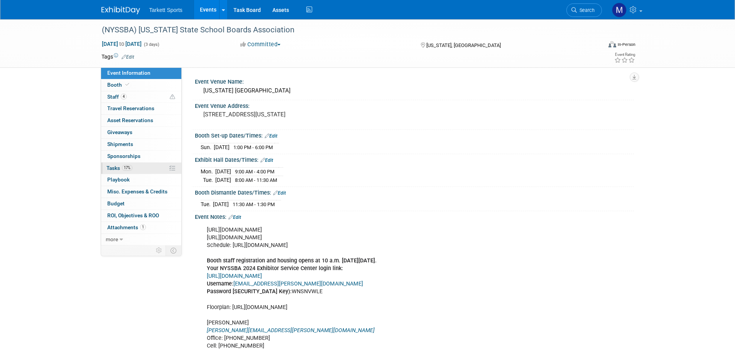
click at [139, 168] on link "17% Tasks 17%" at bounding box center [141, 169] width 80 height 12
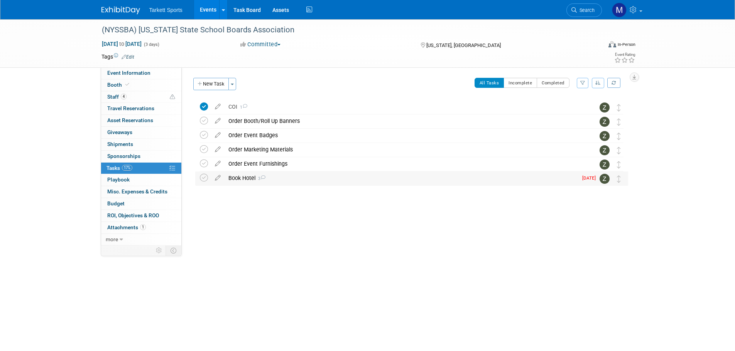
click at [255, 175] on div "Book Hotel 3" at bounding box center [400, 178] width 353 height 13
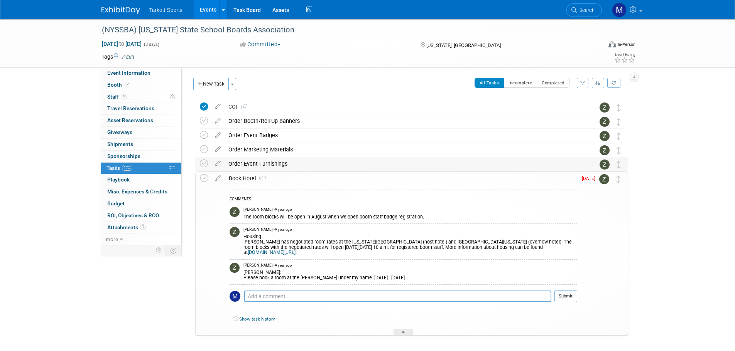
click at [256, 167] on div "Order Event Furnishings" at bounding box center [403, 163] width 359 height 13
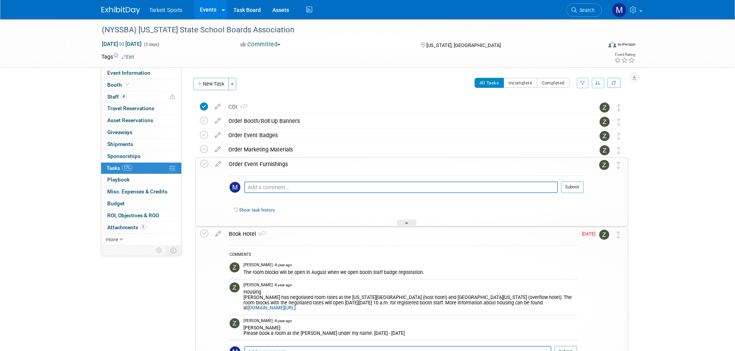
click at [256, 167] on div "Order Event Furnishings" at bounding box center [404, 164] width 359 height 13
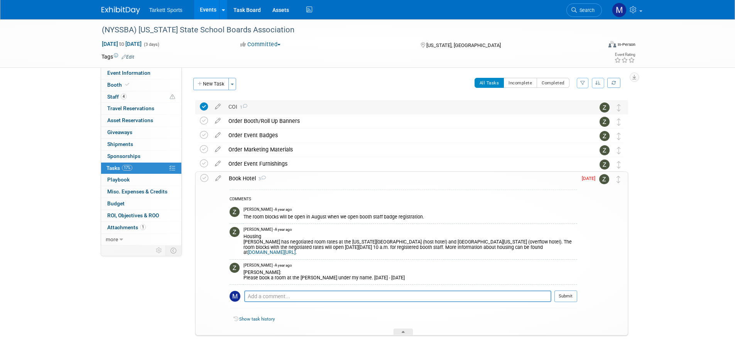
click at [231, 108] on div "COI 1" at bounding box center [403, 106] width 359 height 13
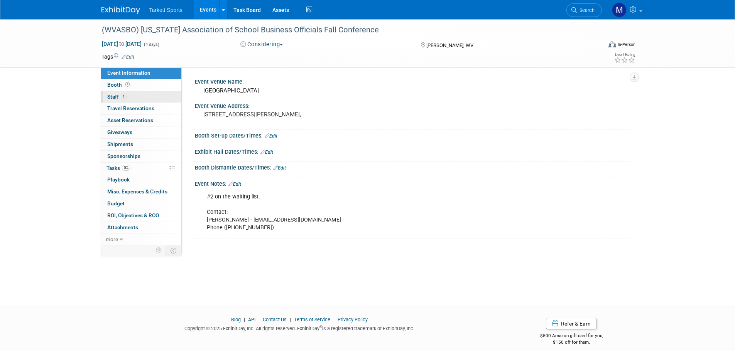
click at [140, 101] on link "1 Staff 1" at bounding box center [141, 97] width 80 height 12
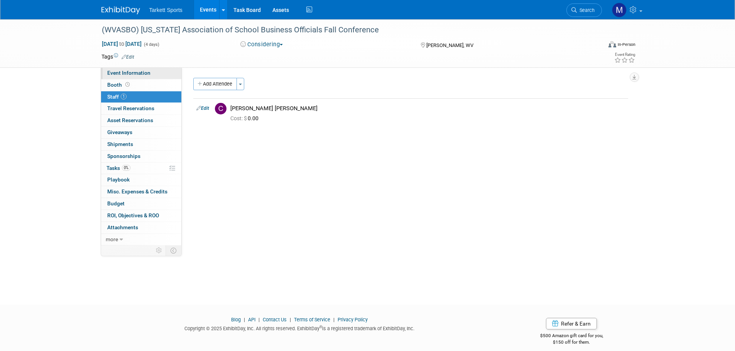
click at [138, 73] on span "Event Information" at bounding box center [128, 73] width 43 height 6
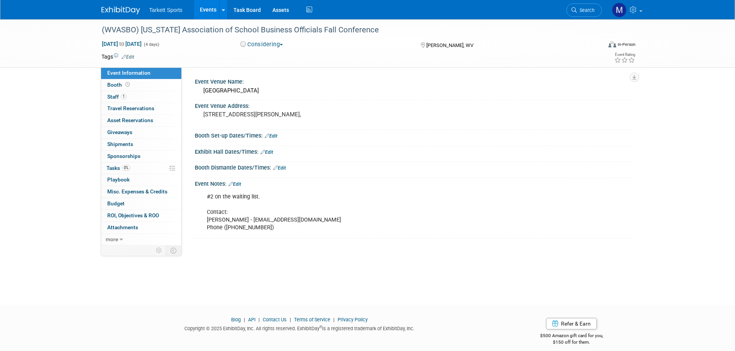
drag, startPoint x: 583, startPoint y: 11, endPoint x: 585, endPoint y: 16, distance: 5.2
click at [583, 11] on span "Search" at bounding box center [586, 10] width 18 height 6
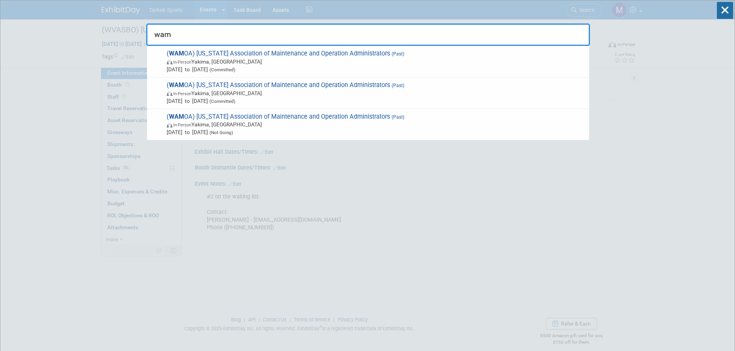
type input "wamo"
